Goal: Transaction & Acquisition: Purchase product/service

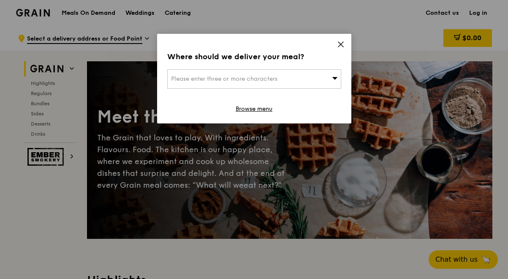
click at [332, 77] on icon at bounding box center [335, 78] width 6 height 6
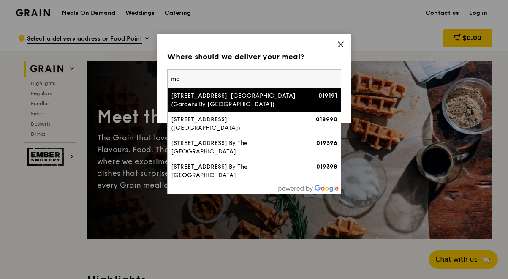
type input "m"
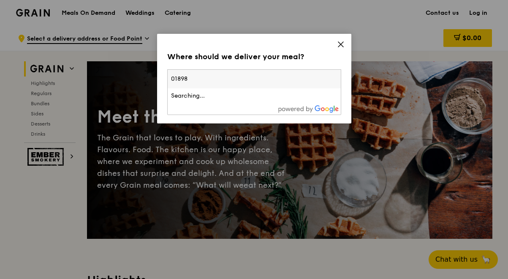
type input "018982"
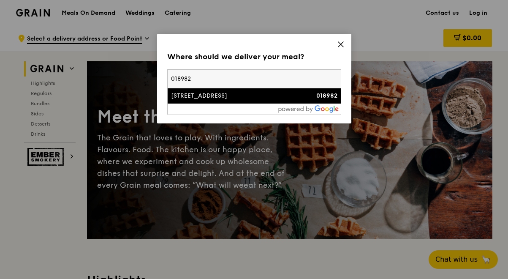
click at [219, 98] on div "[STREET_ADDRESS]" at bounding box center [233, 96] width 125 height 8
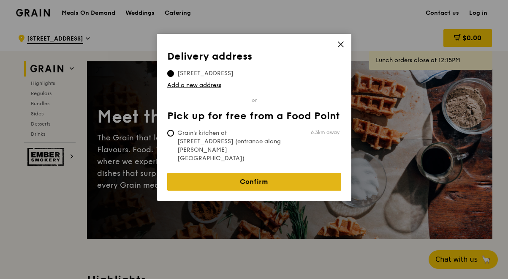
click at [253, 173] on link "Confirm" at bounding box center [254, 182] width 174 height 18
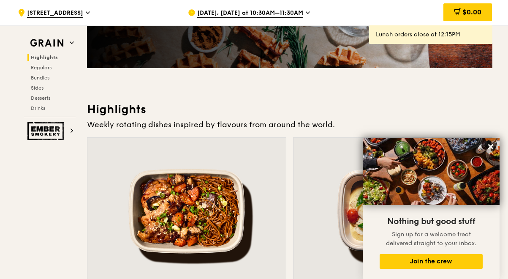
scroll to position [169, 0]
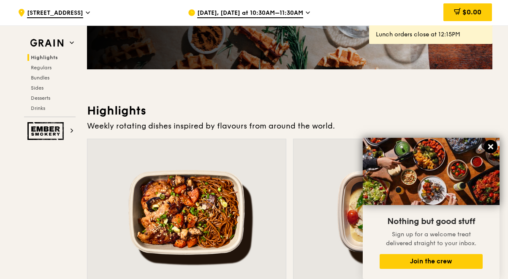
click at [489, 149] on icon at bounding box center [491, 147] width 8 height 8
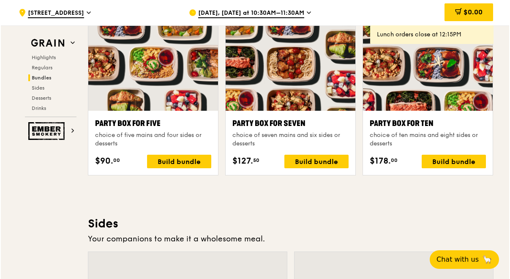
scroll to position [1269, 0]
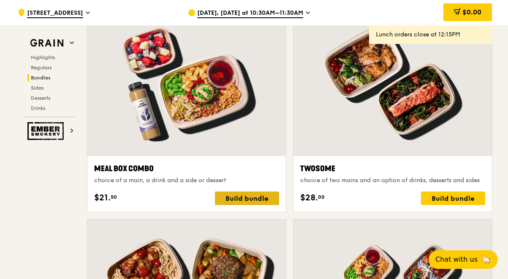
click at [256, 199] on div "Build bundle" at bounding box center [247, 198] width 64 height 14
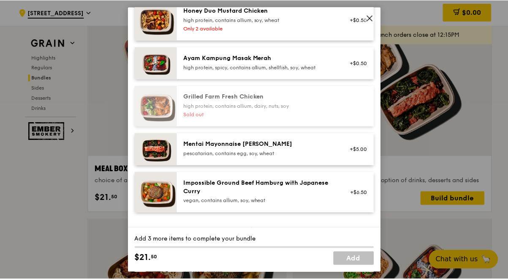
scroll to position [507, 0]
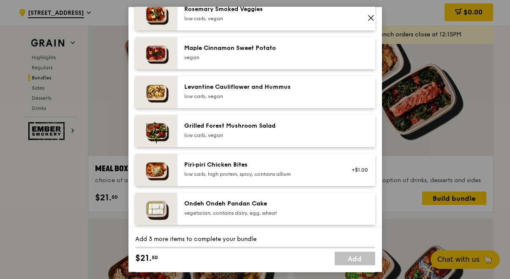
click at [371, 19] on icon at bounding box center [371, 18] width 8 height 8
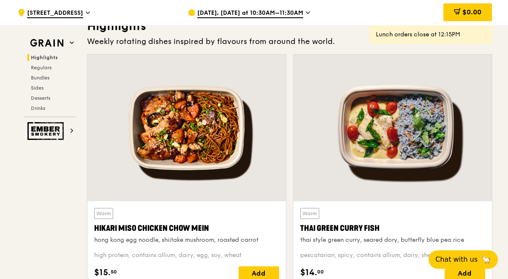
scroll to position [211, 0]
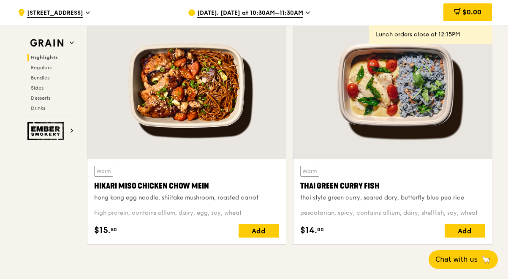
click at [278, 13] on span "Aug 20, Today at 10:30AM–11:30AM" at bounding box center [250, 13] width 106 height 9
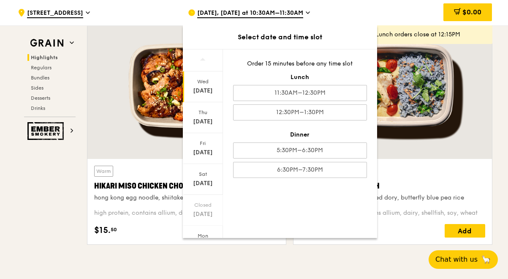
click at [278, 13] on span "Aug 20, Today at 10:30AM–11:30AM" at bounding box center [250, 13] width 106 height 9
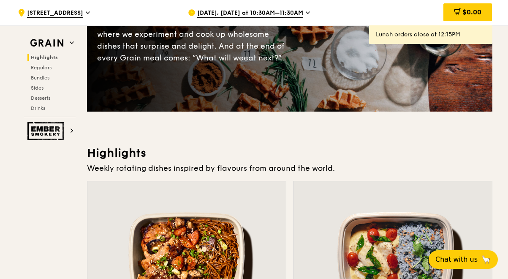
scroll to position [42, 0]
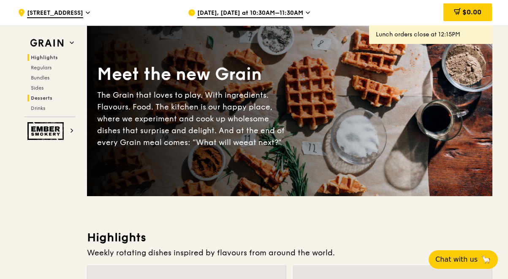
click at [51, 98] on span "Desserts" at bounding box center [42, 98] width 22 height 6
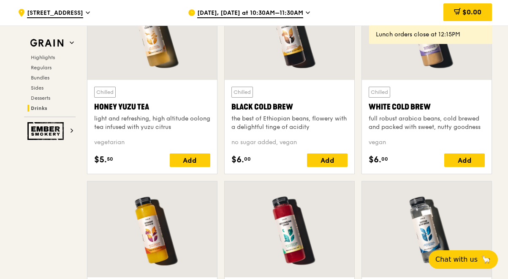
scroll to position [3409, 0]
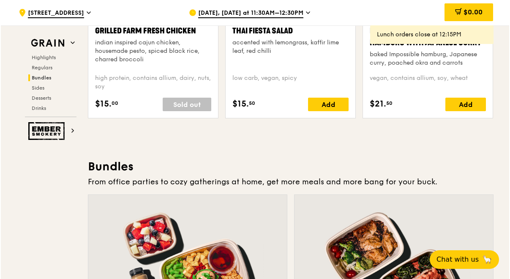
scroll to position [1210, 0]
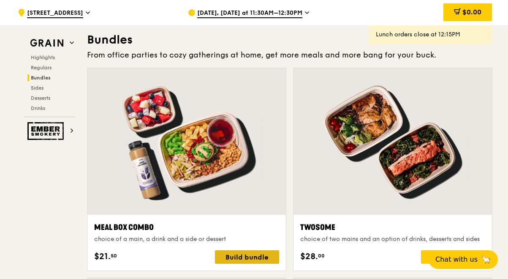
click at [251, 253] on div "Build bundle" at bounding box center [247, 257] width 64 height 14
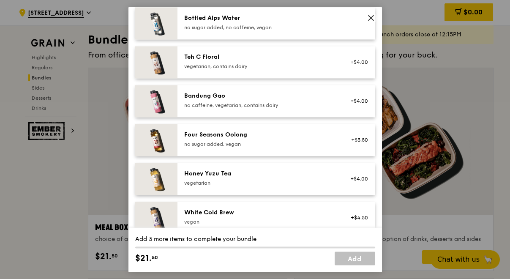
scroll to position [1065, 0]
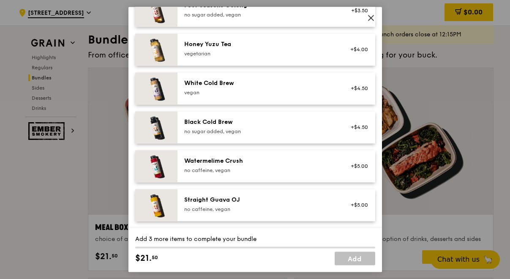
click at [214, 161] on div "Watermelime Crush" at bounding box center [260, 161] width 152 height 8
